Goal: Task Accomplishment & Management: Manage account settings

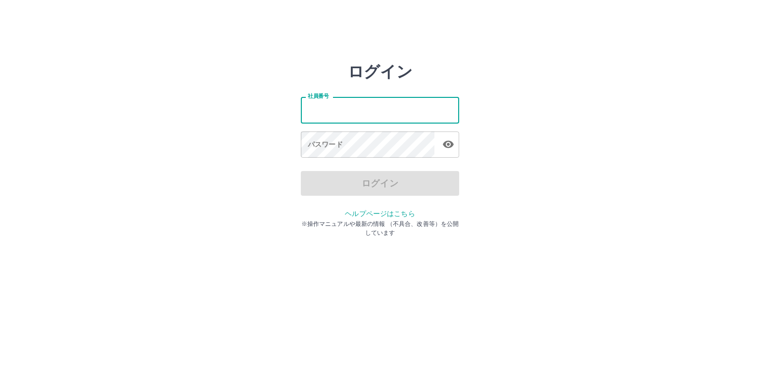
click at [353, 117] on input "社員番号" at bounding box center [380, 110] width 158 height 26
type input "*******"
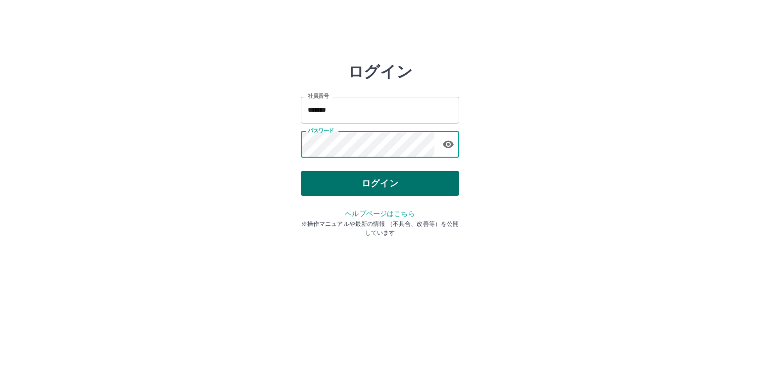
click at [388, 185] on button "ログイン" at bounding box center [380, 183] width 158 height 25
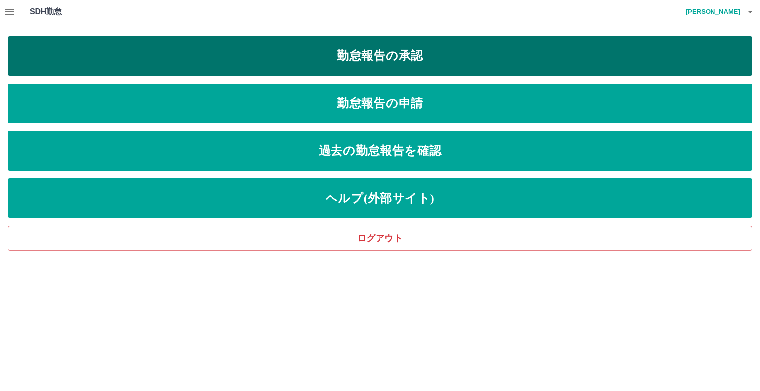
click at [396, 57] on link "勤怠報告の承認" at bounding box center [380, 56] width 744 height 40
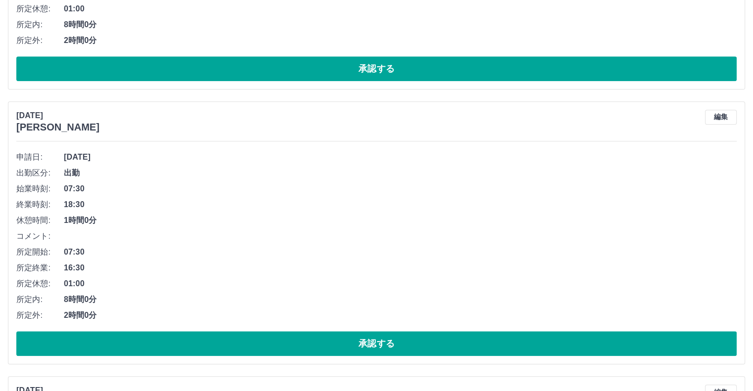
scroll to position [891, 0]
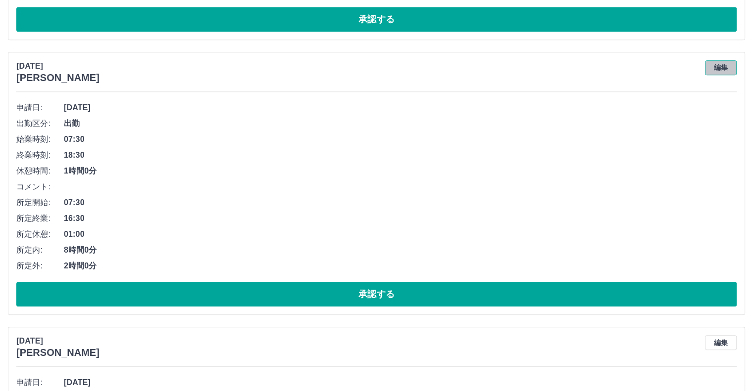
click at [716, 65] on button "編集" at bounding box center [721, 67] width 32 height 15
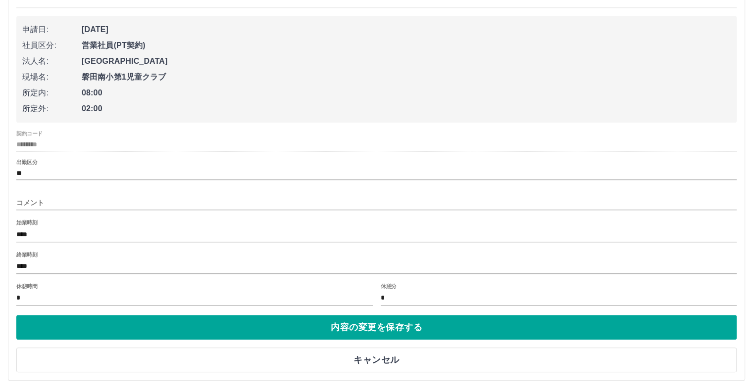
scroll to position [1089, 0]
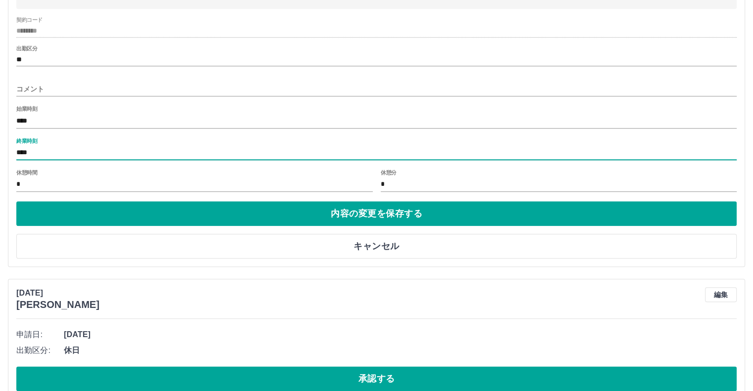
click at [72, 157] on input "****" at bounding box center [376, 153] width 720 height 14
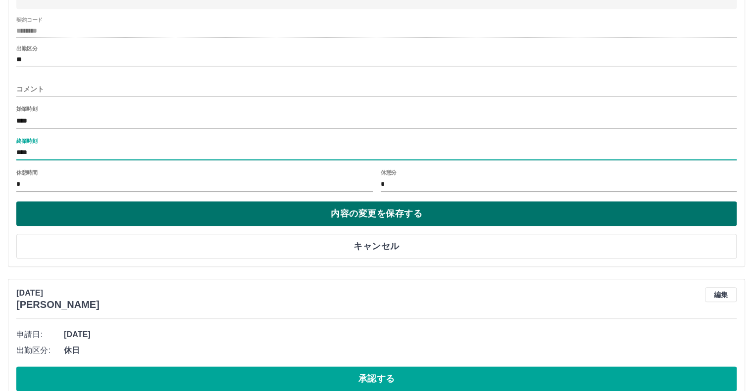
type input "****"
click at [303, 216] on button "内容の変更を保存する" at bounding box center [376, 213] width 720 height 25
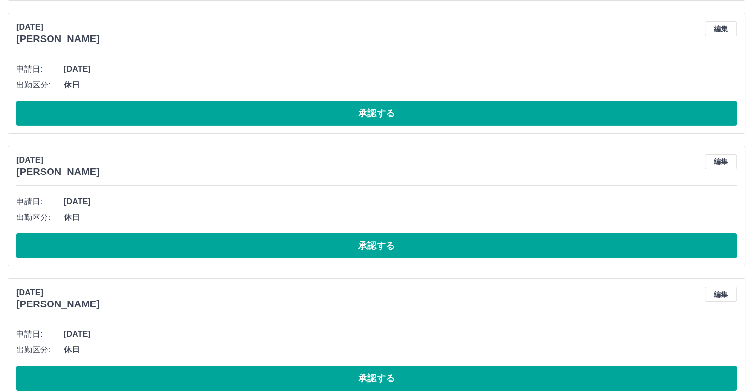
scroll to position [3475, 0]
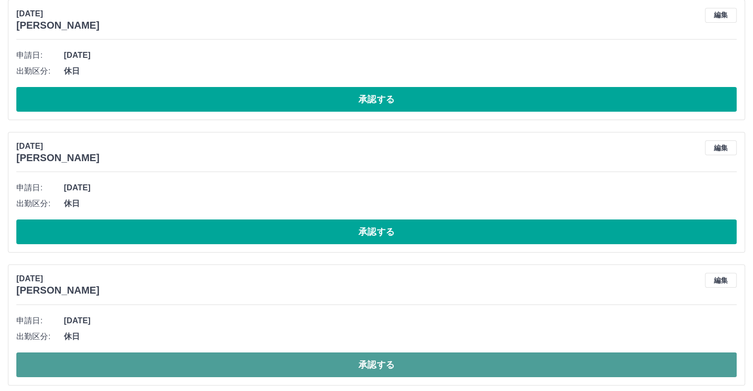
click at [224, 362] on button "承認する" at bounding box center [376, 365] width 720 height 25
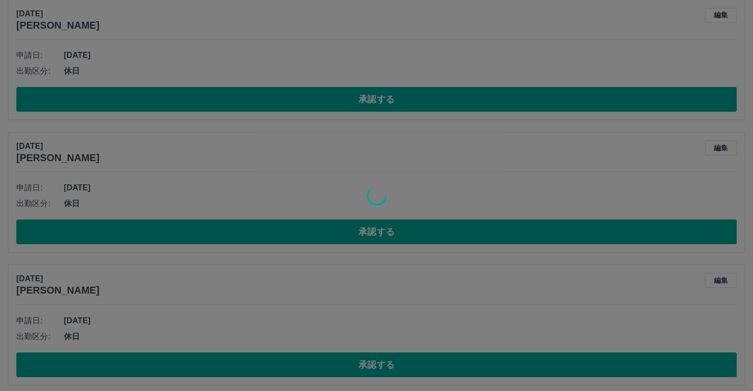
scroll to position [3343, 0]
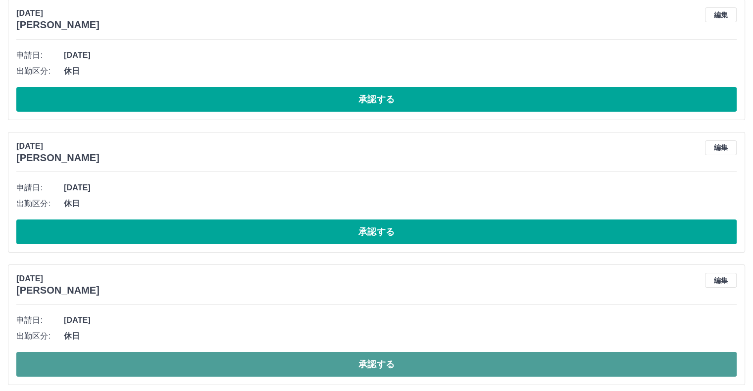
click at [206, 354] on button "承認する" at bounding box center [376, 364] width 720 height 25
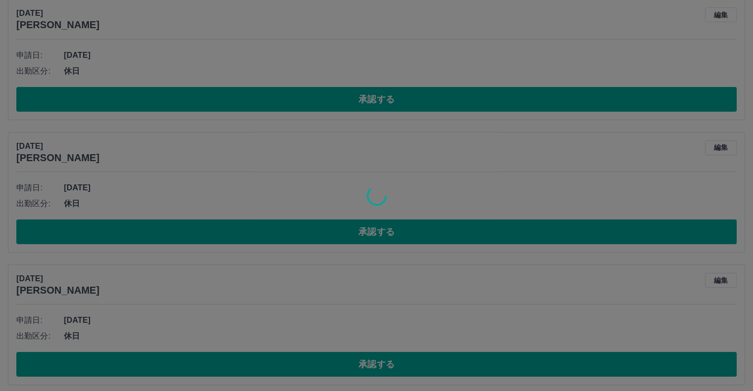
scroll to position [3210, 0]
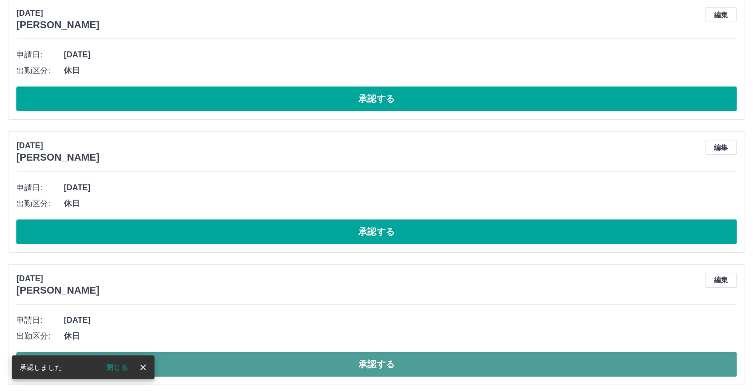
click at [242, 364] on button "承認する" at bounding box center [376, 364] width 720 height 25
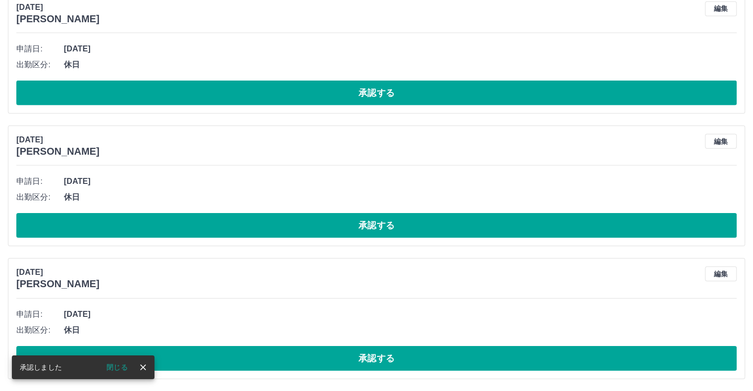
scroll to position [3078, 0]
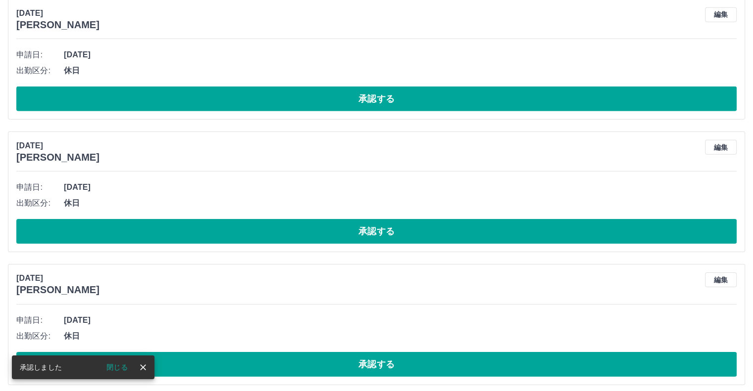
click at [239, 365] on button "承認する" at bounding box center [376, 364] width 720 height 25
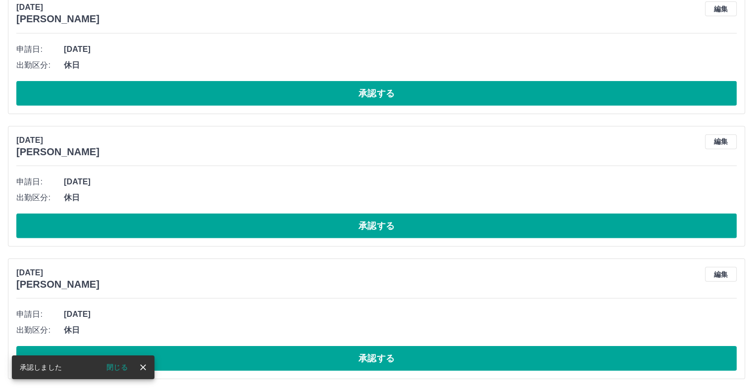
scroll to position [2945, 0]
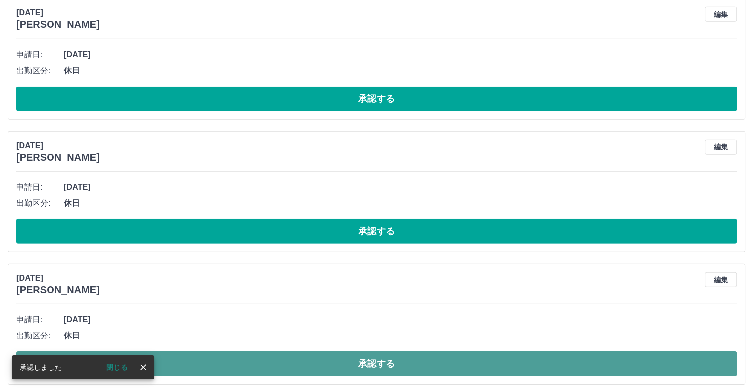
click at [231, 367] on button "承認する" at bounding box center [376, 364] width 720 height 25
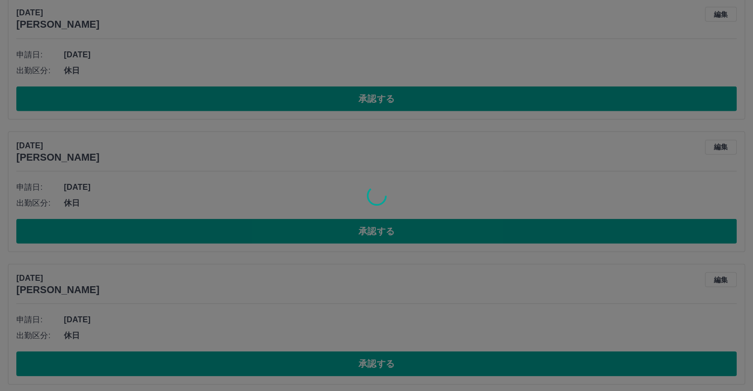
scroll to position [2812, 0]
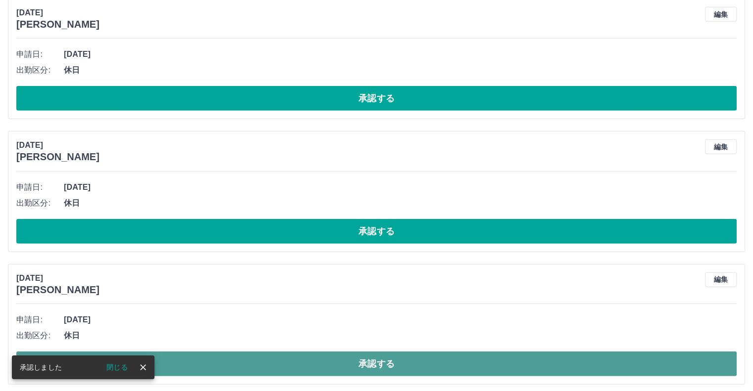
click at [263, 367] on button "承認する" at bounding box center [376, 364] width 720 height 25
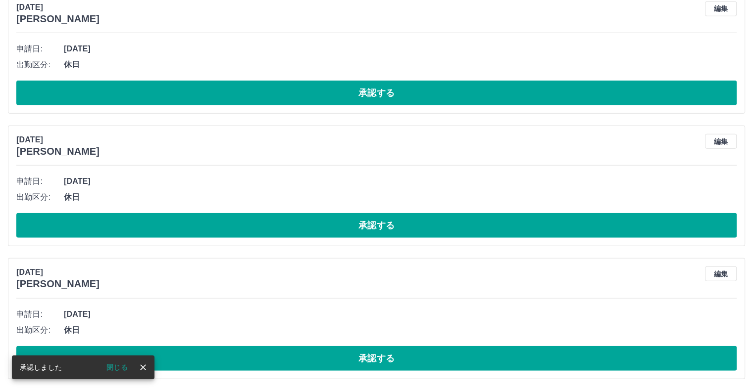
scroll to position [2680, 0]
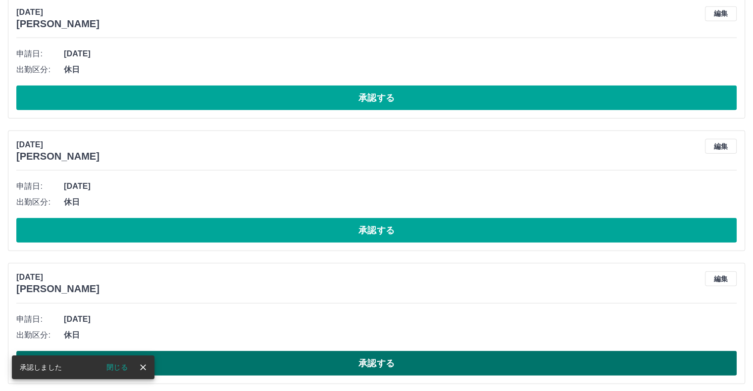
click at [283, 358] on button "承認する" at bounding box center [376, 363] width 720 height 25
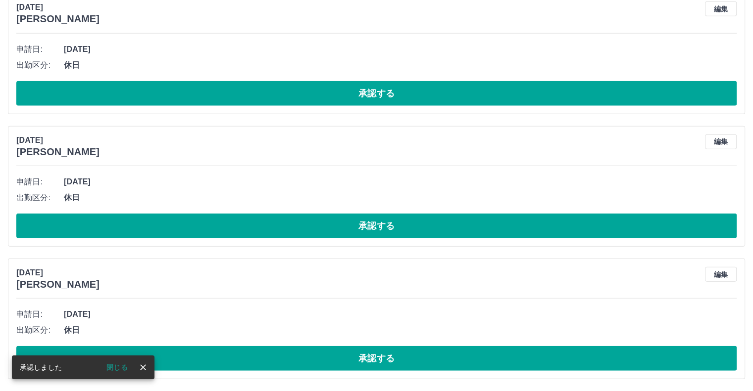
scroll to position [2548, 0]
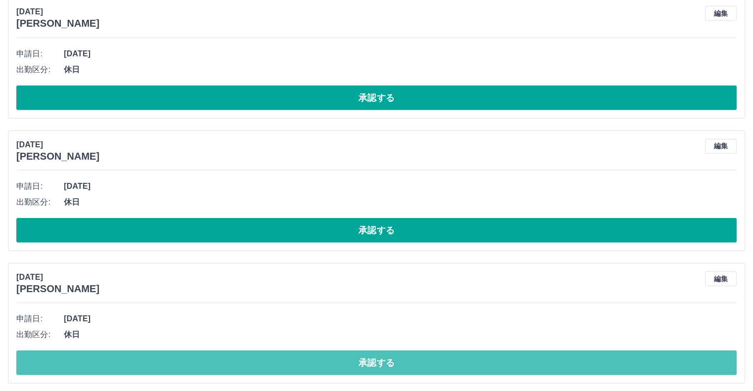
click at [280, 358] on button "承認する" at bounding box center [376, 363] width 720 height 25
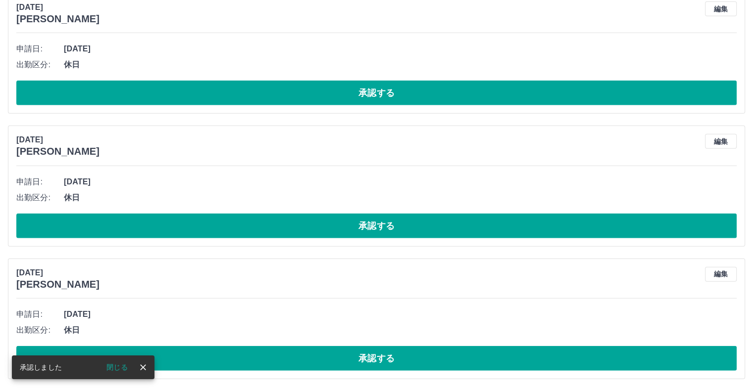
scroll to position [2415, 0]
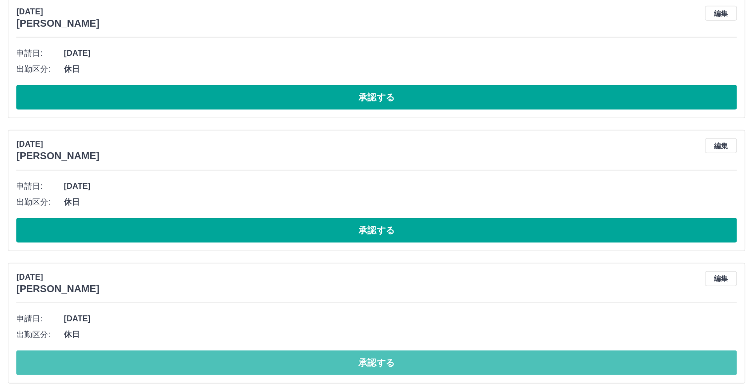
click at [280, 358] on button "承認する" at bounding box center [376, 363] width 720 height 25
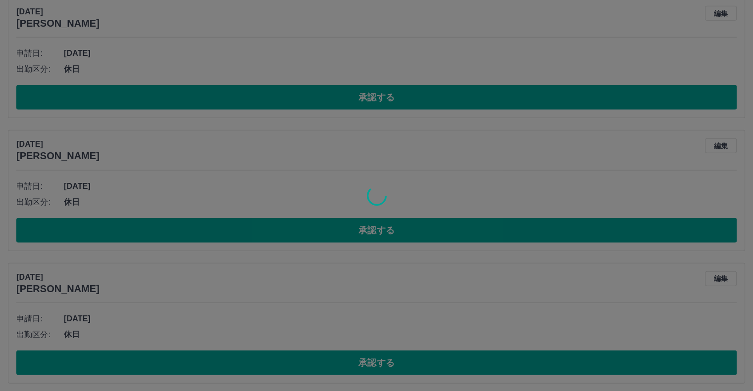
scroll to position [2282, 0]
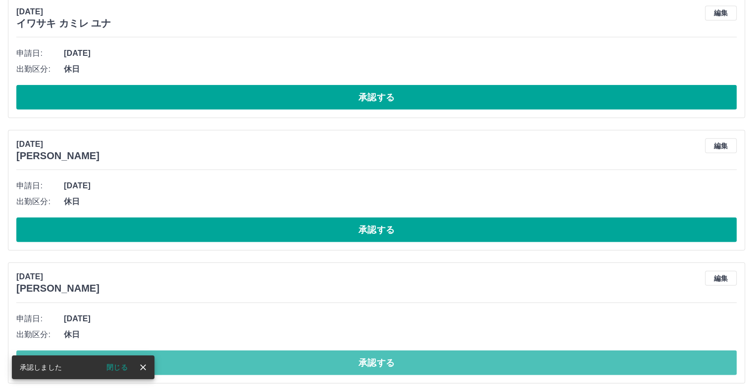
click at [280, 358] on button "承認する" at bounding box center [376, 363] width 720 height 25
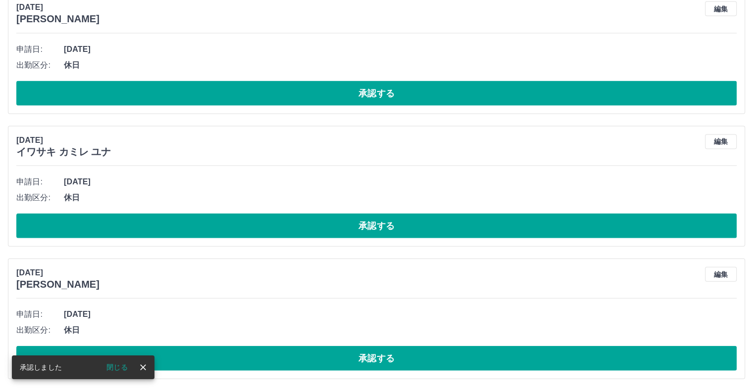
scroll to position [2150, 0]
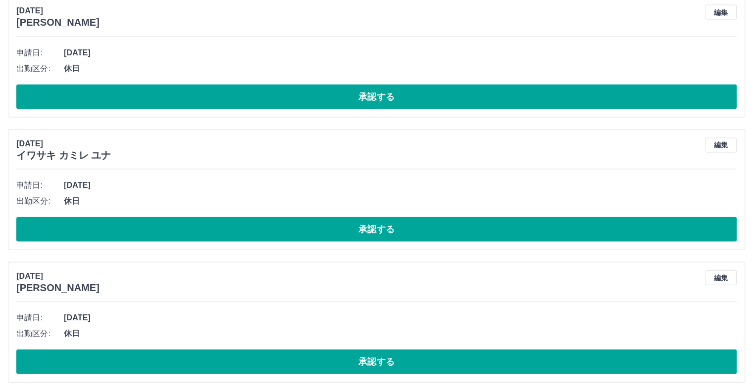
click at [280, 358] on button "承認する" at bounding box center [376, 362] width 720 height 25
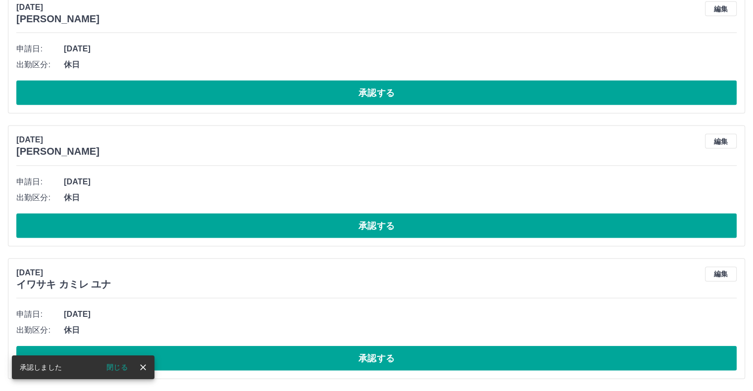
scroll to position [2018, 0]
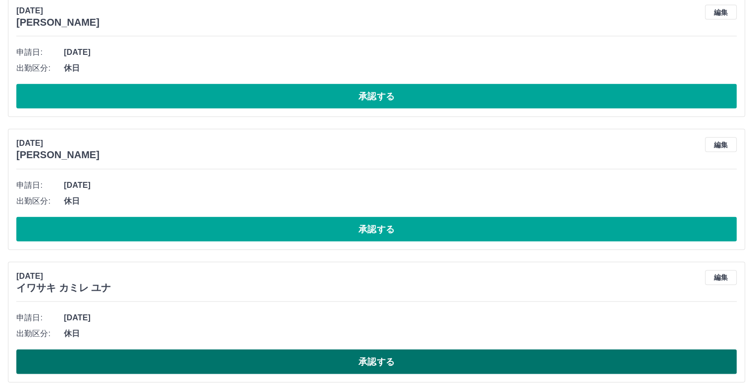
click at [273, 358] on button "承認する" at bounding box center [376, 362] width 720 height 25
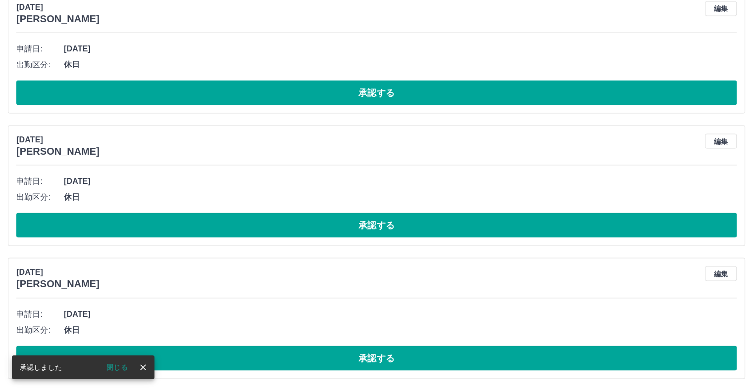
scroll to position [1885, 0]
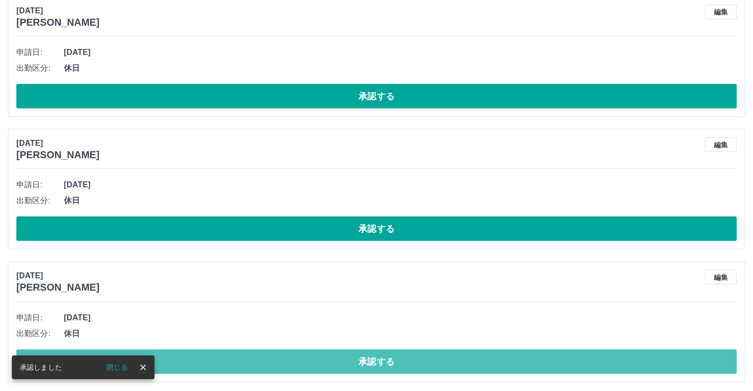
click at [273, 358] on button "承認する" at bounding box center [376, 362] width 720 height 25
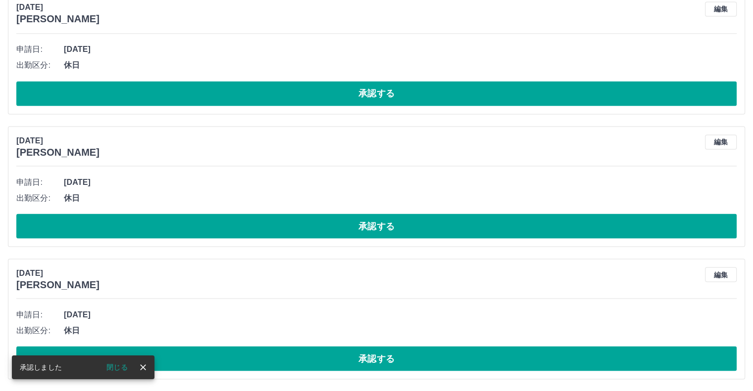
scroll to position [1753, 0]
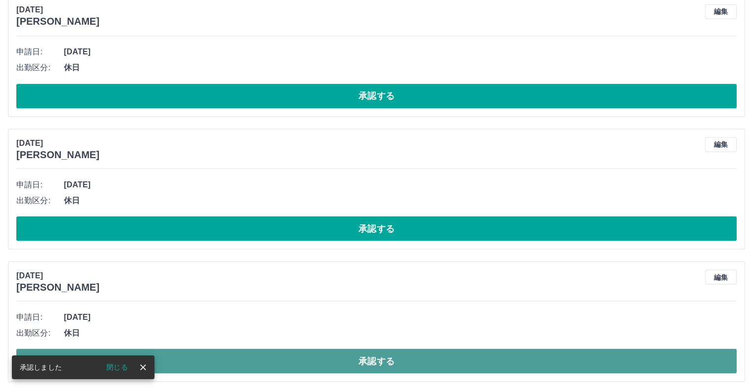
click at [258, 354] on button "承認する" at bounding box center [376, 361] width 720 height 25
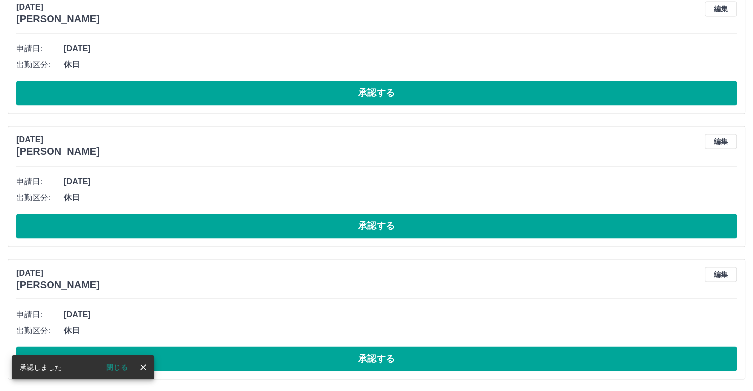
scroll to position [1620, 0]
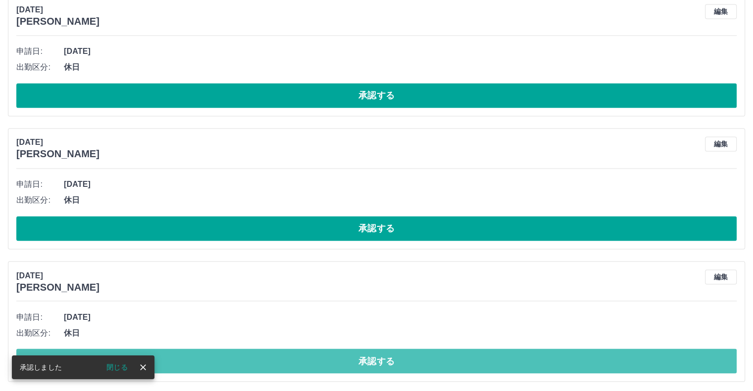
click at [259, 363] on button "承認する" at bounding box center [376, 361] width 720 height 25
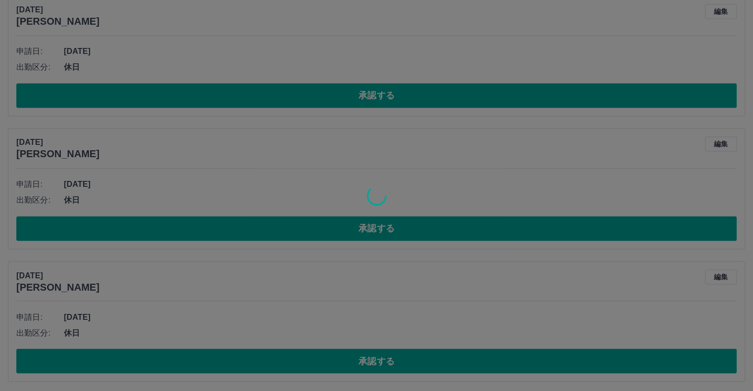
scroll to position [1488, 0]
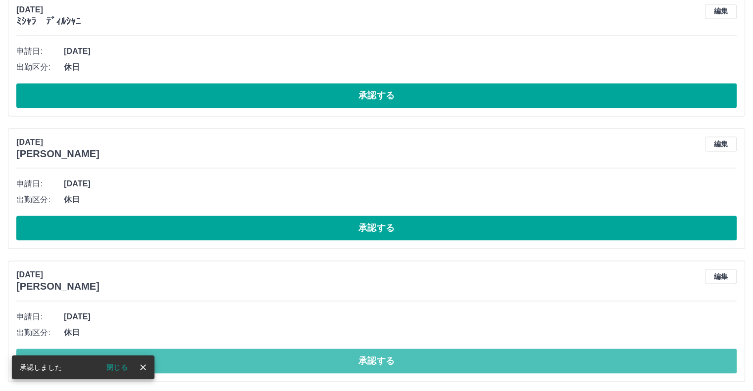
click at [259, 363] on button "承認する" at bounding box center [376, 361] width 720 height 25
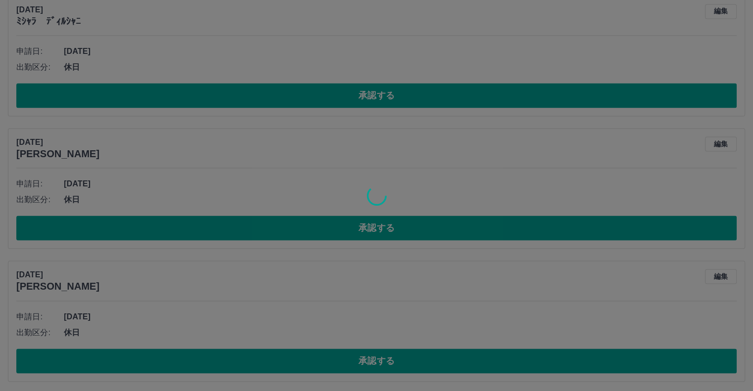
scroll to position [1356, 0]
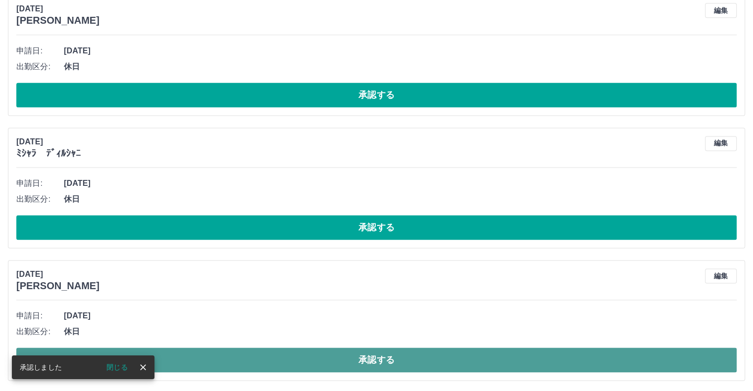
click at [260, 365] on button "承認する" at bounding box center [376, 360] width 720 height 25
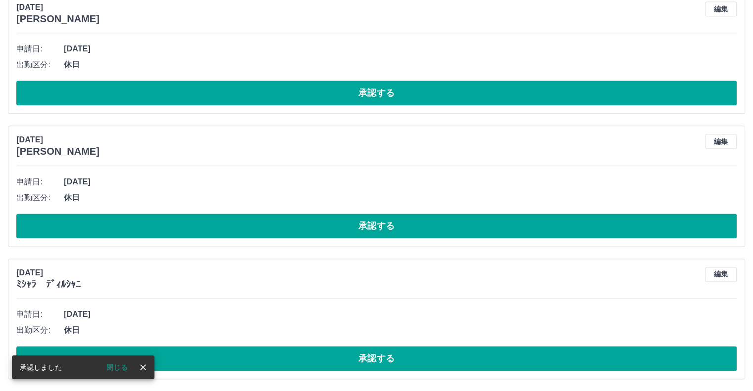
scroll to position [1223, 0]
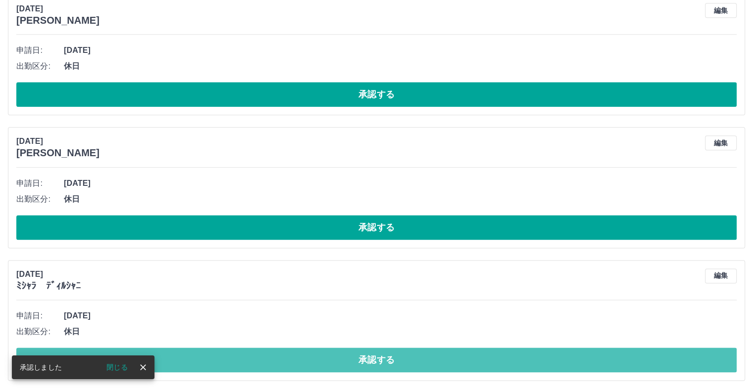
click at [260, 364] on button "承認する" at bounding box center [376, 360] width 720 height 25
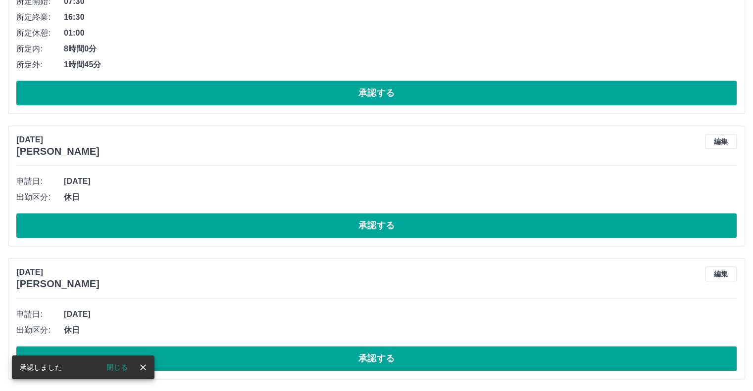
scroll to position [1091, 0]
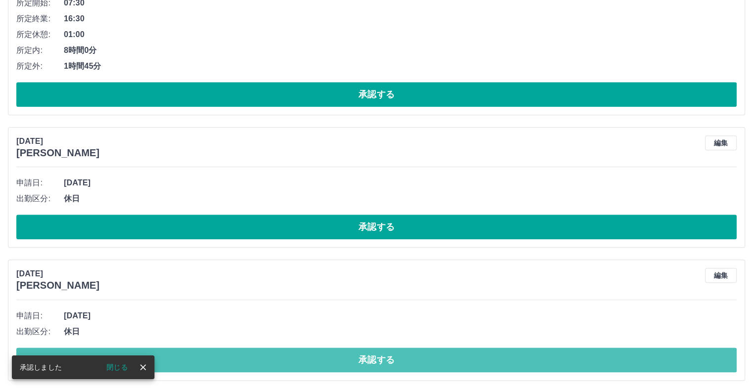
click at [265, 364] on button "承認する" at bounding box center [376, 360] width 720 height 25
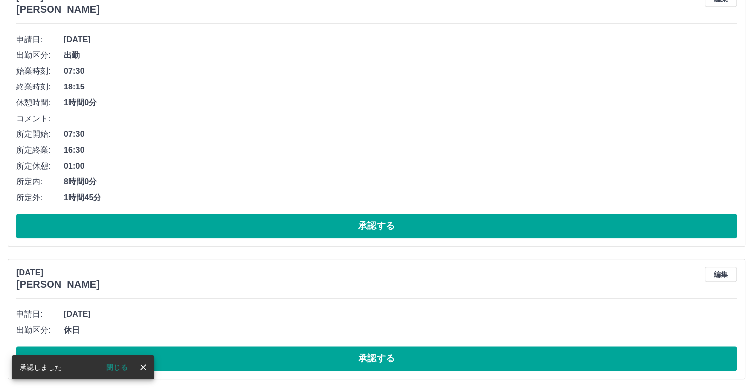
scroll to position [958, 0]
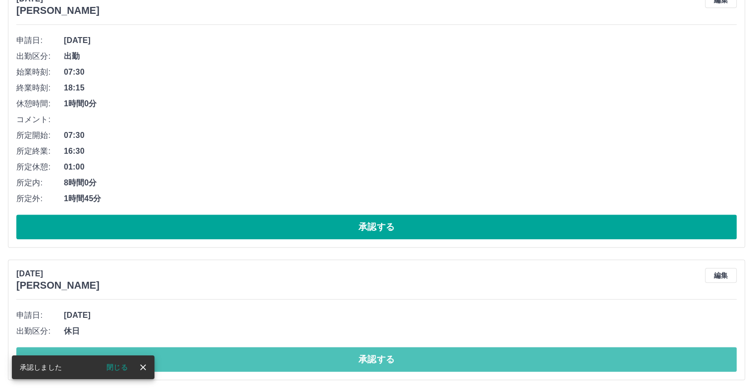
click at [265, 362] on button "承認する" at bounding box center [376, 359] width 720 height 25
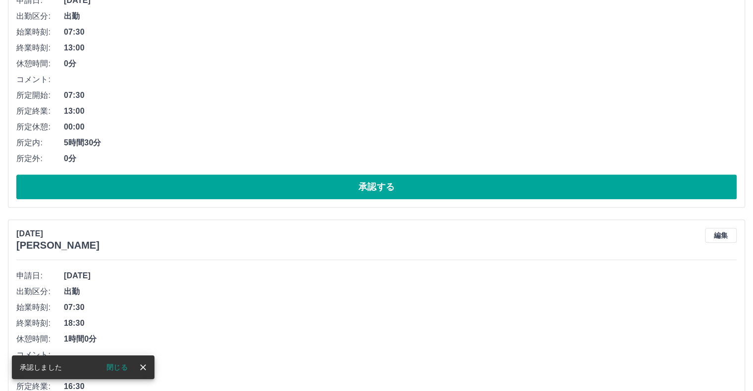
scroll to position [380, 0]
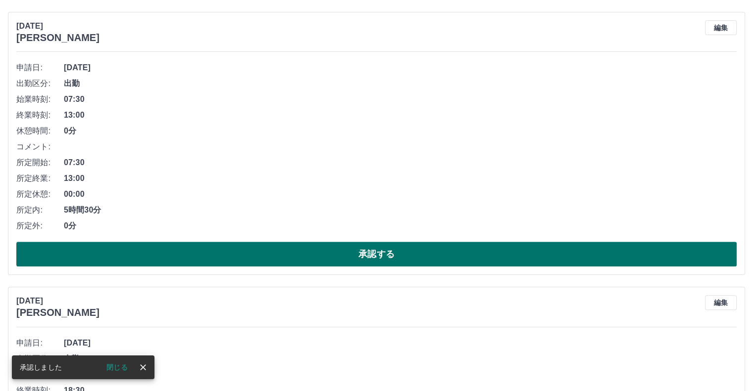
click at [214, 251] on button "承認する" at bounding box center [376, 254] width 720 height 25
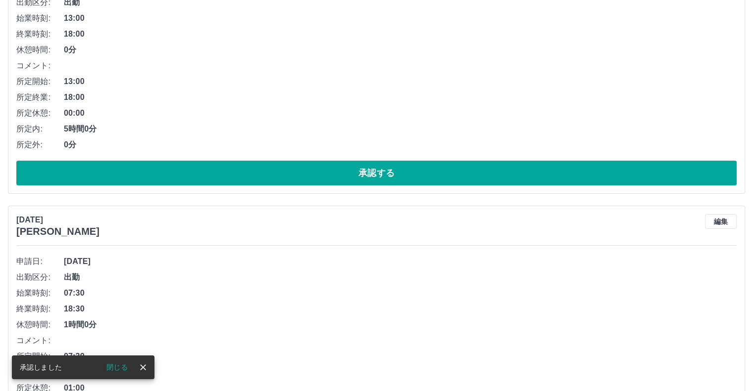
scroll to position [83, 0]
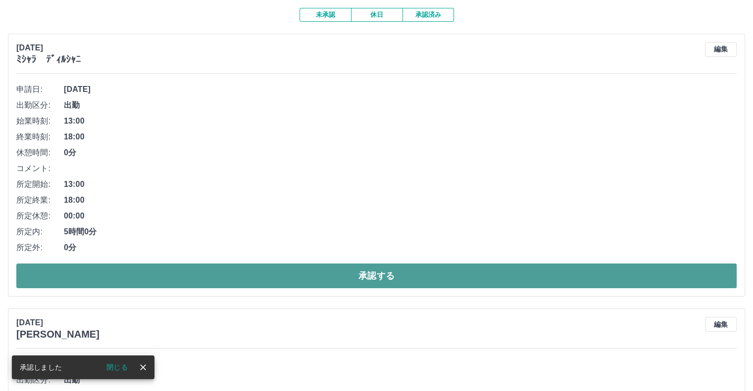
click at [143, 279] on button "承認する" at bounding box center [376, 276] width 720 height 25
